Goal: Browse casually: Explore the website without a specific task or goal

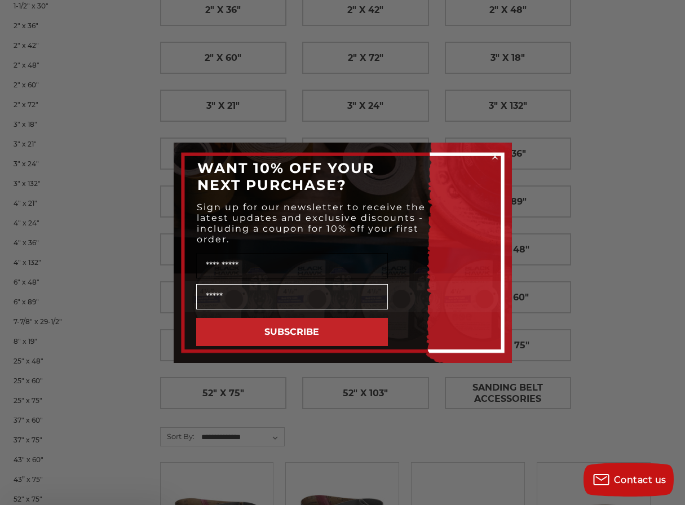
scroll to position [303, 0]
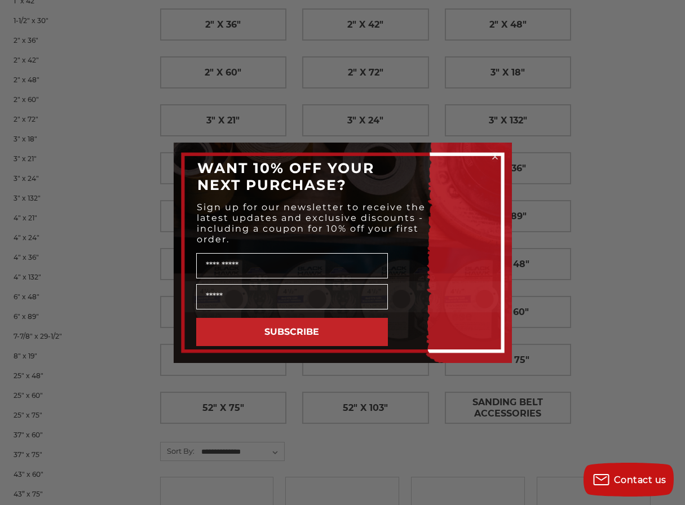
click at [493, 154] on circle "Close dialog" at bounding box center [494, 156] width 11 height 11
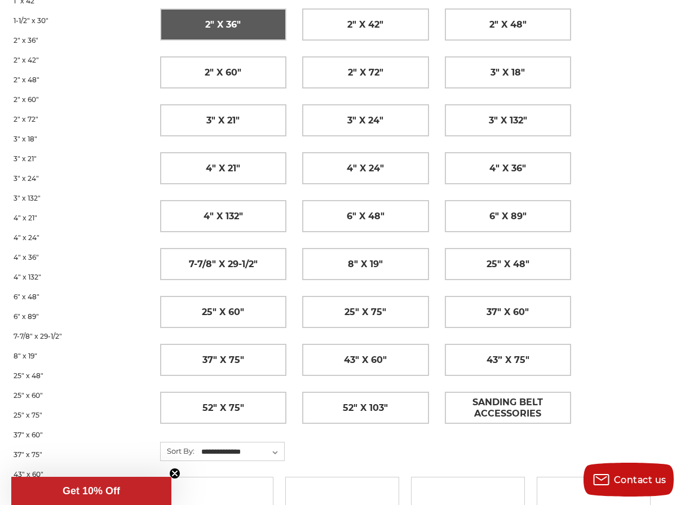
click at [220, 15] on span "2" x 36"" at bounding box center [223, 24] width 36 height 19
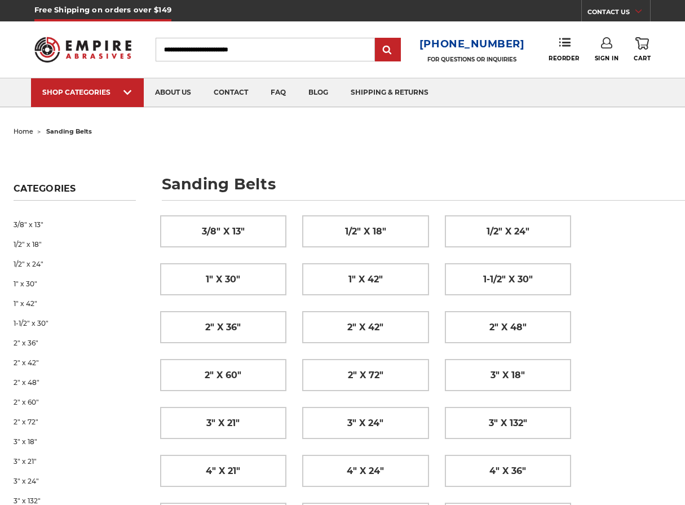
scroll to position [297, 0]
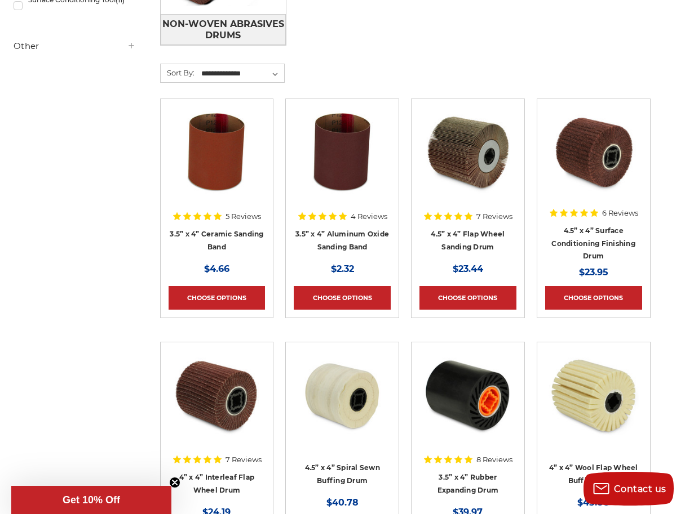
scroll to position [385, 0]
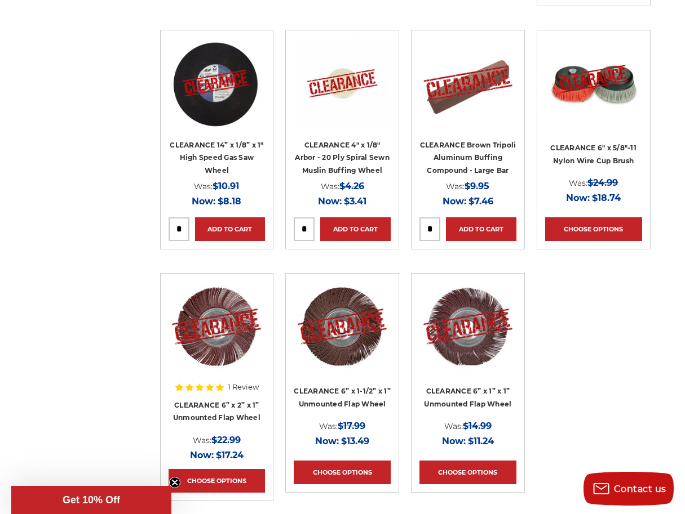
scroll to position [1235, 0]
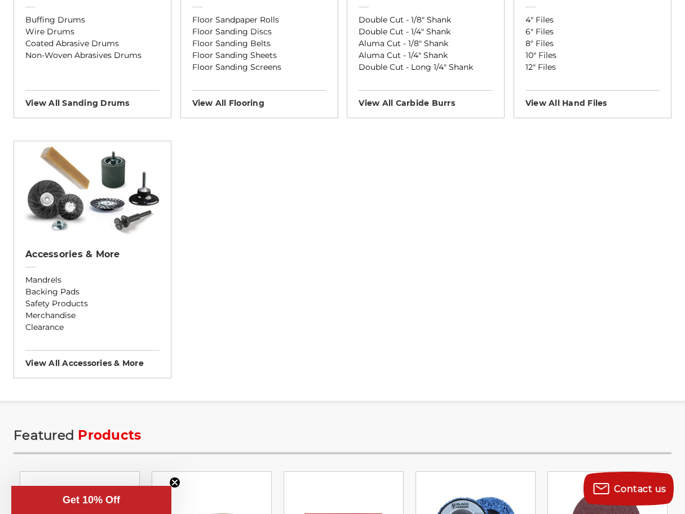
scroll to position [1080, 0]
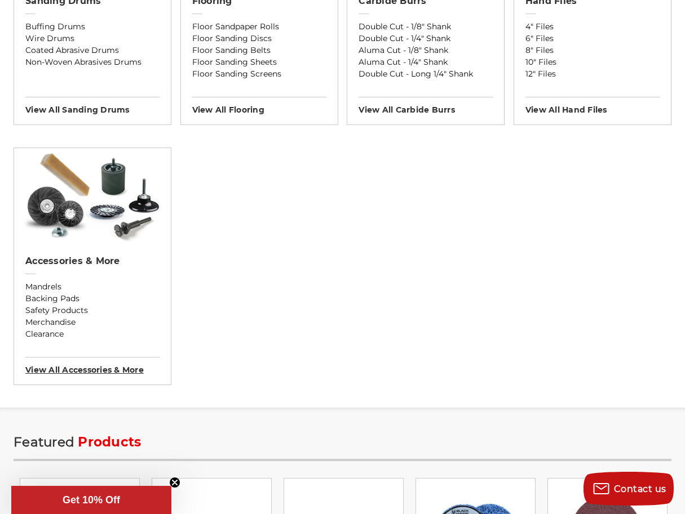
click at [80, 367] on h3 "View All accessories & more" at bounding box center [92, 366] width 134 height 18
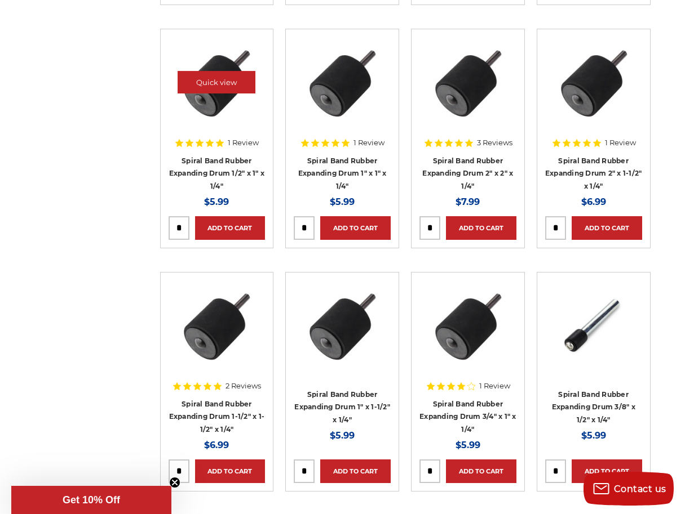
scroll to position [3936, 0]
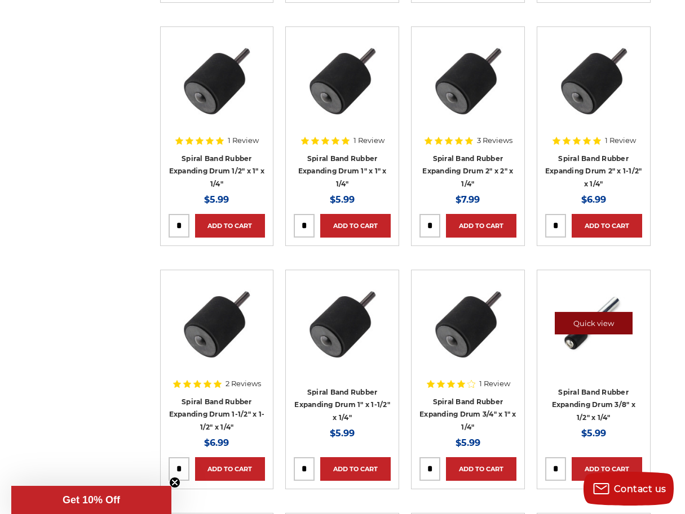
click at [581, 312] on link "Quick view" at bounding box center [593, 323] width 78 height 23
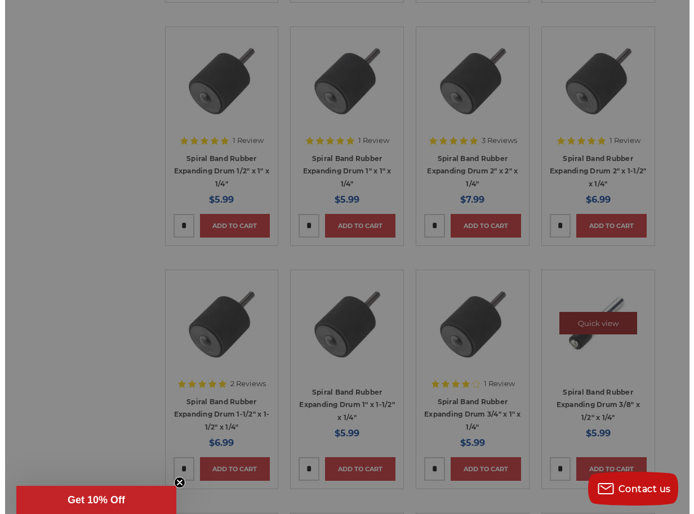
scroll to position [3941, 0]
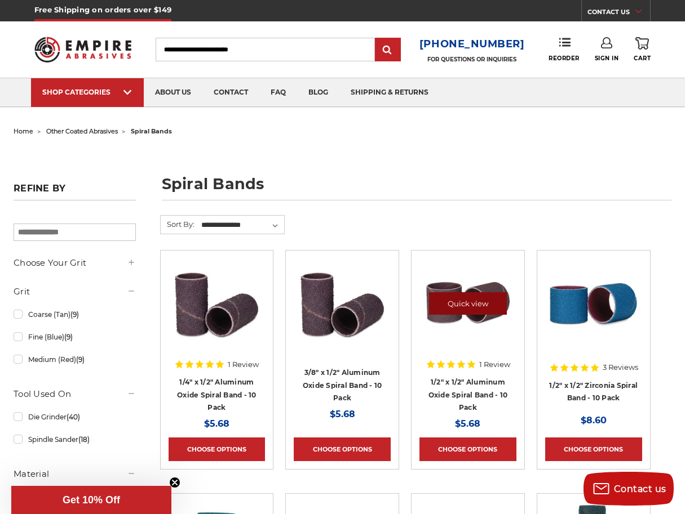
click at [470, 300] on link "Quick view" at bounding box center [468, 303] width 78 height 23
